Goal: Go to known website: Access a specific website the user already knows

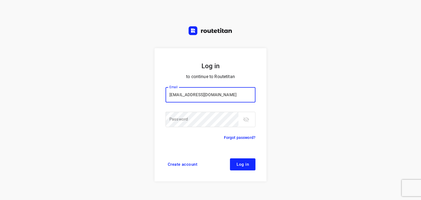
type input "[EMAIL_ADDRESS][DOMAIN_NAME]"
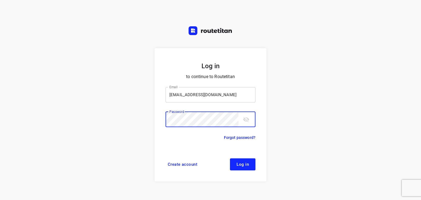
click at [230, 158] on button "Log in" at bounding box center [243, 164] width 26 height 12
